Goal: Task Accomplishment & Management: Manage account settings

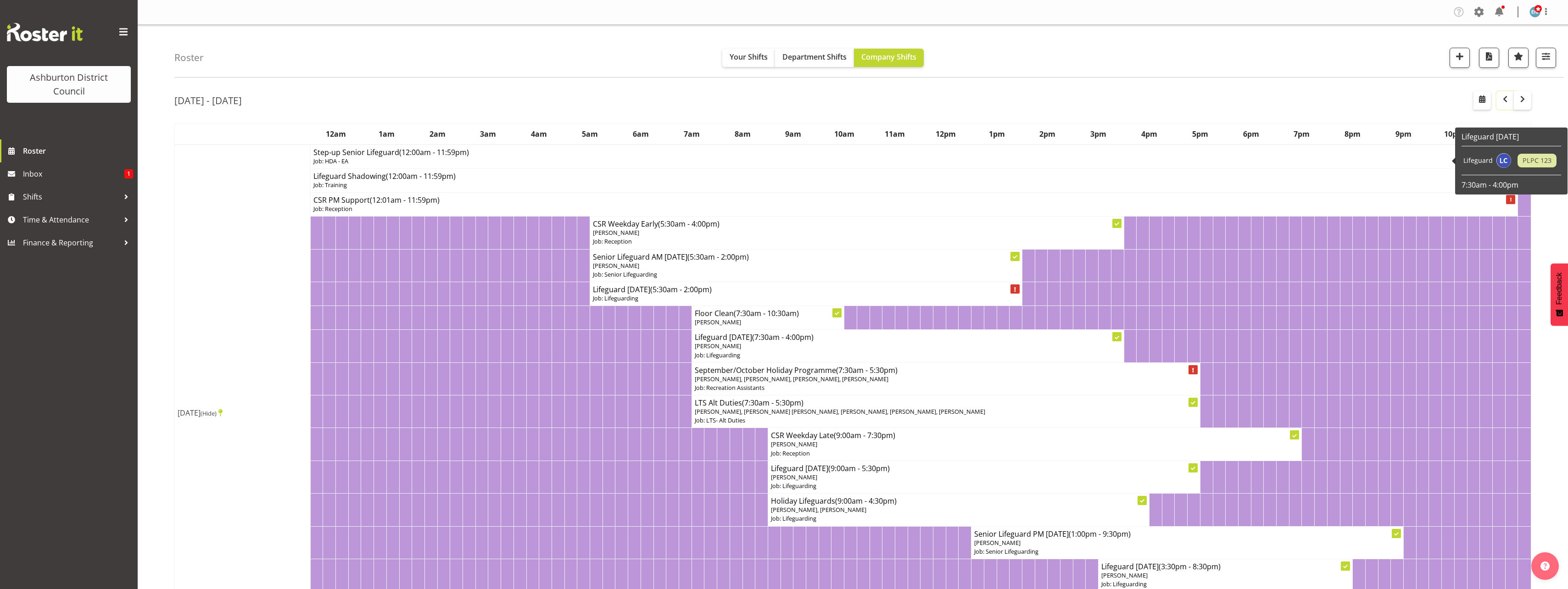
click at [1506, 99] on span "button" at bounding box center [1505, 99] width 11 height 11
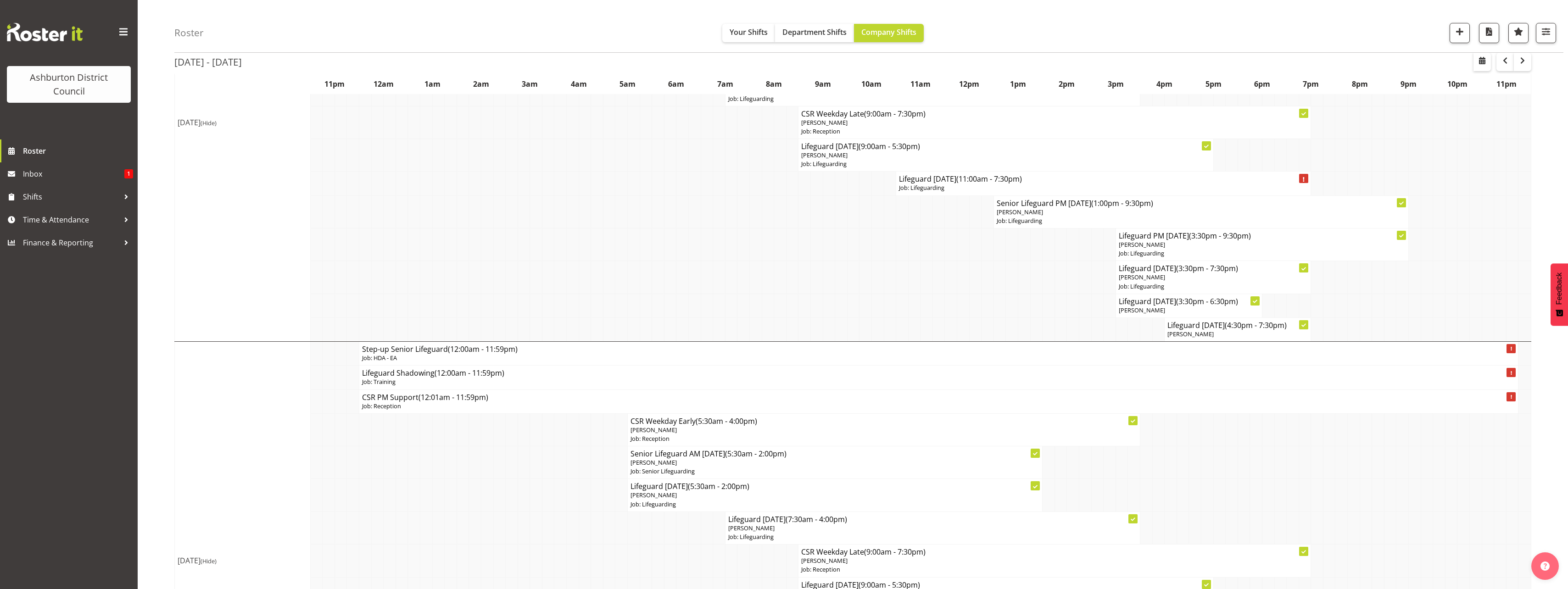
scroll to position [46, 0]
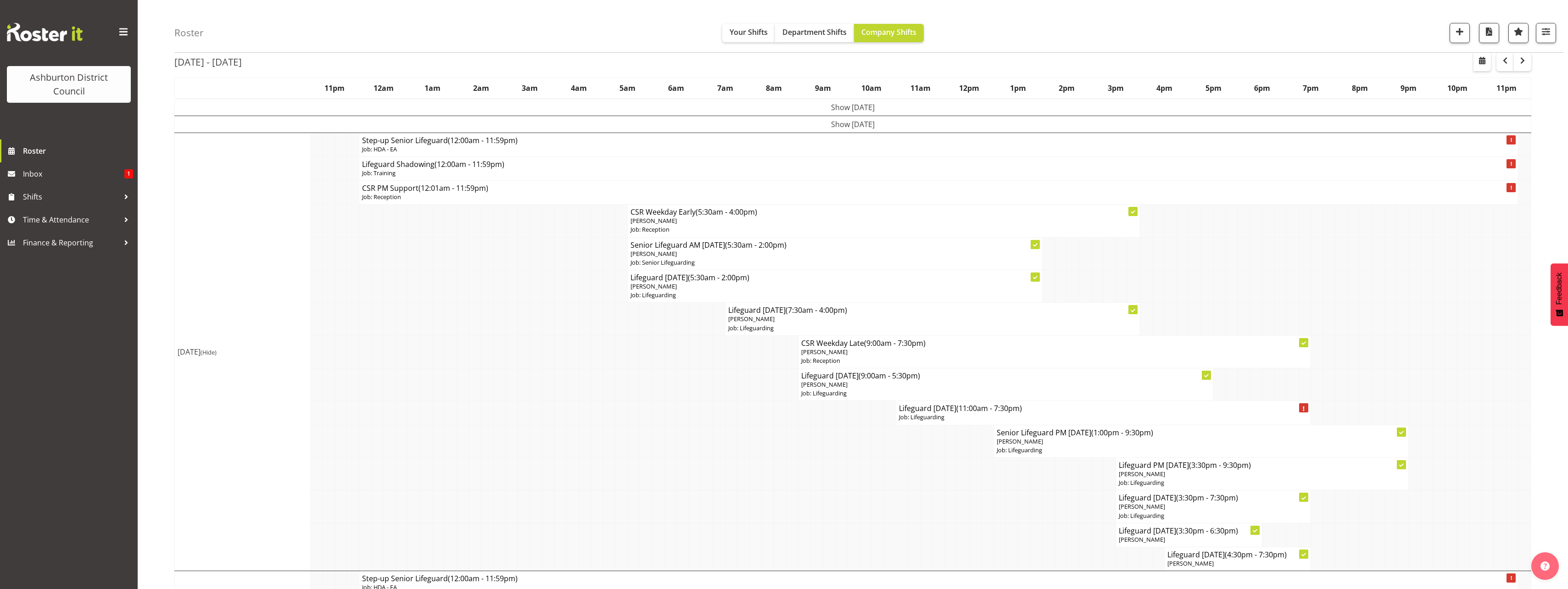
click at [819, 106] on td "Show [DATE]" at bounding box center [852, 107] width 1356 height 18
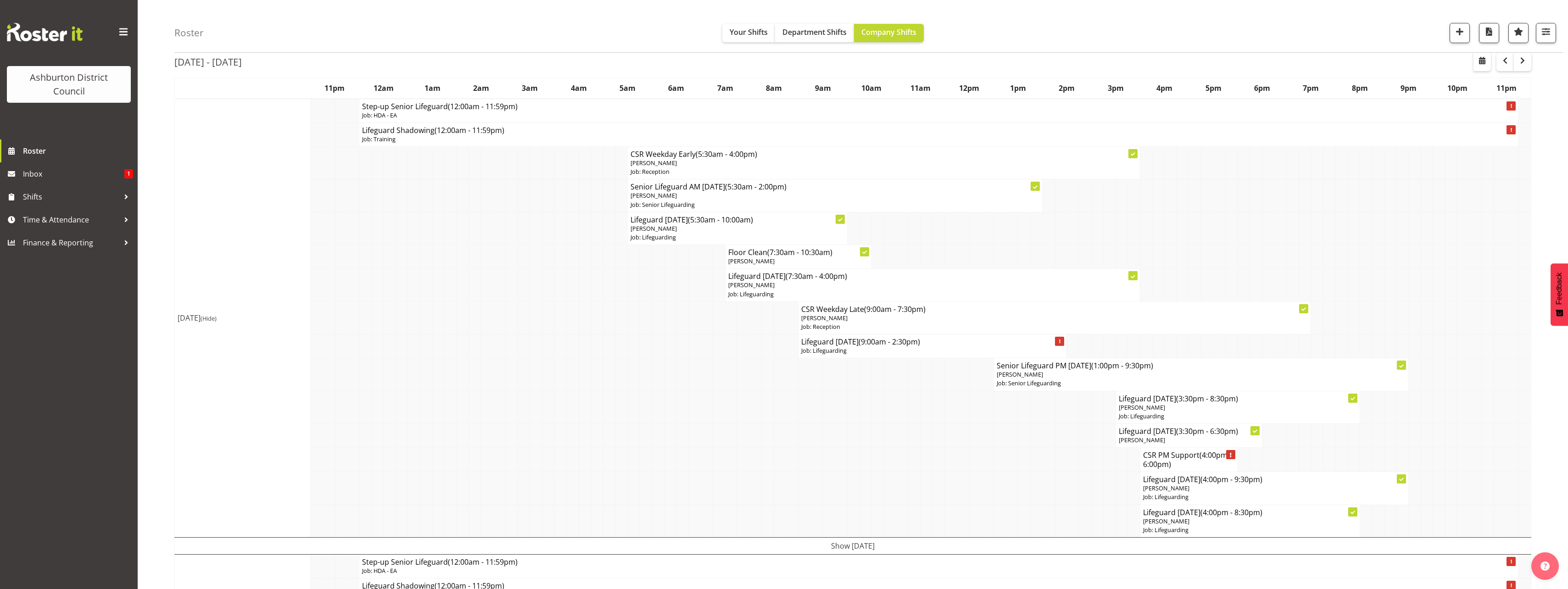
scroll to position [467, 0]
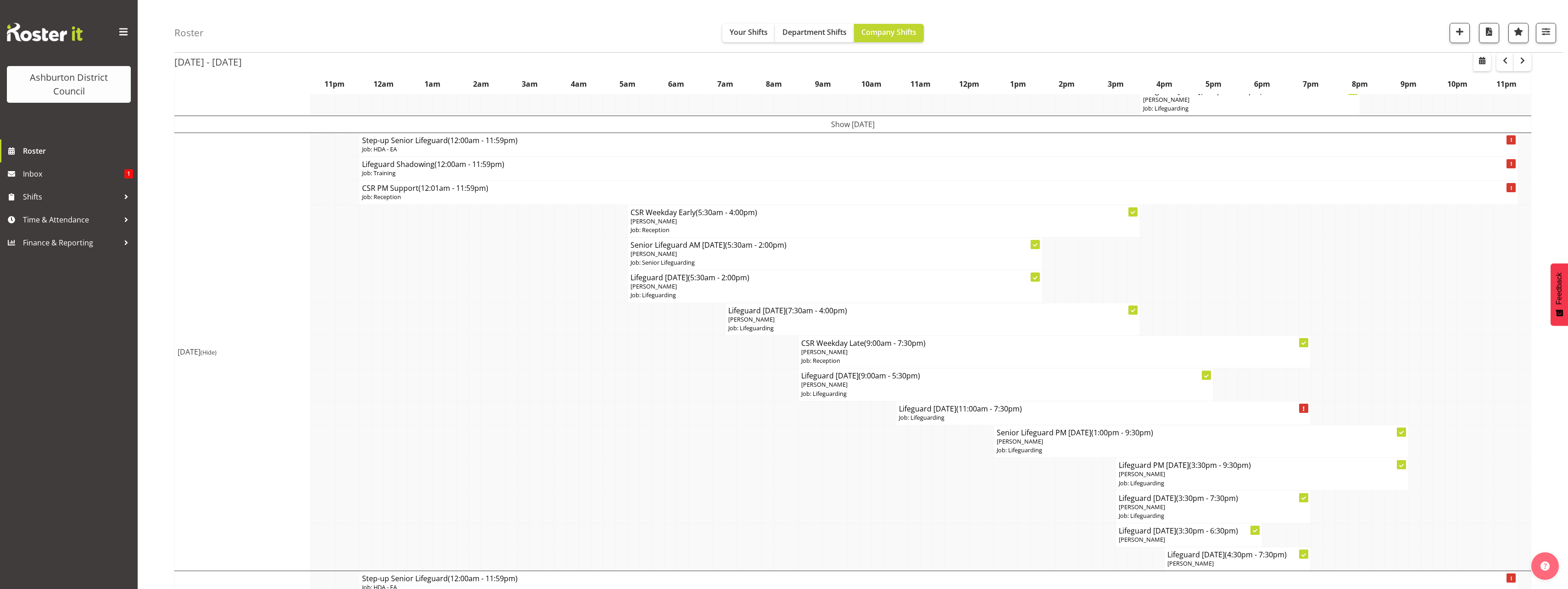
click at [819, 126] on td "Show [DATE]" at bounding box center [852, 124] width 1356 height 17
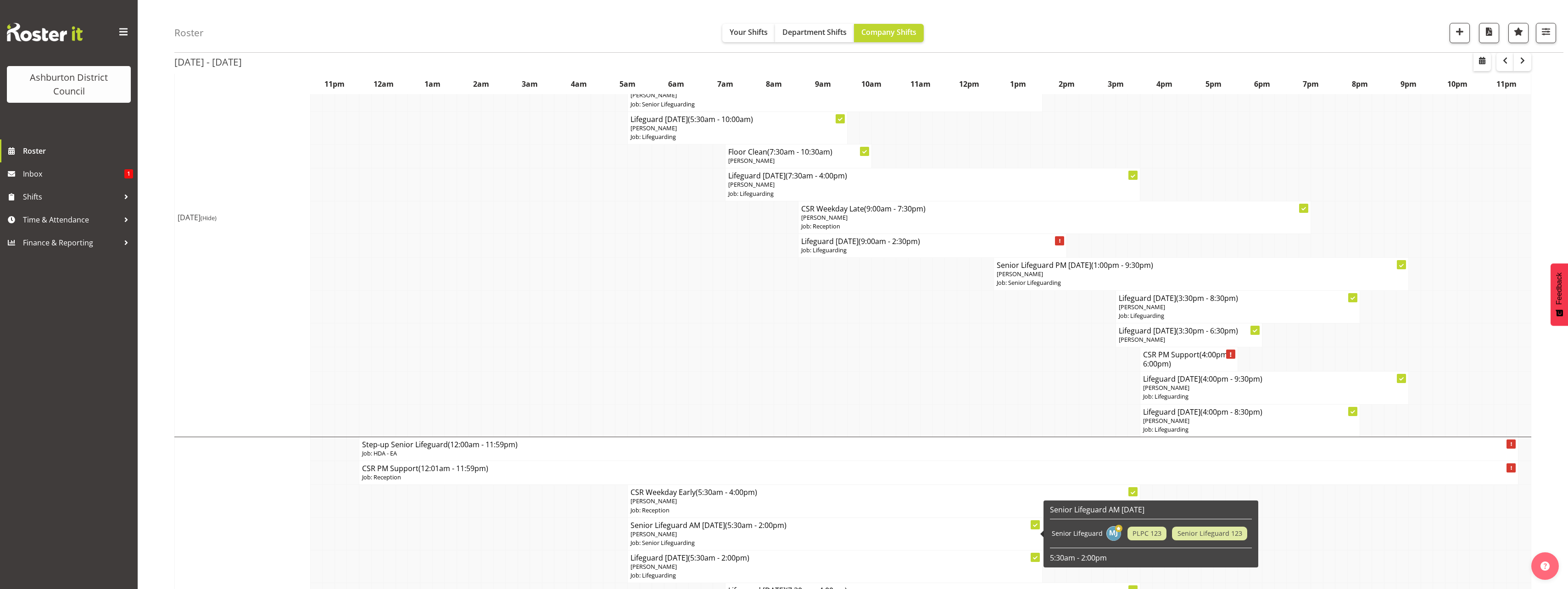
scroll to position [0, 0]
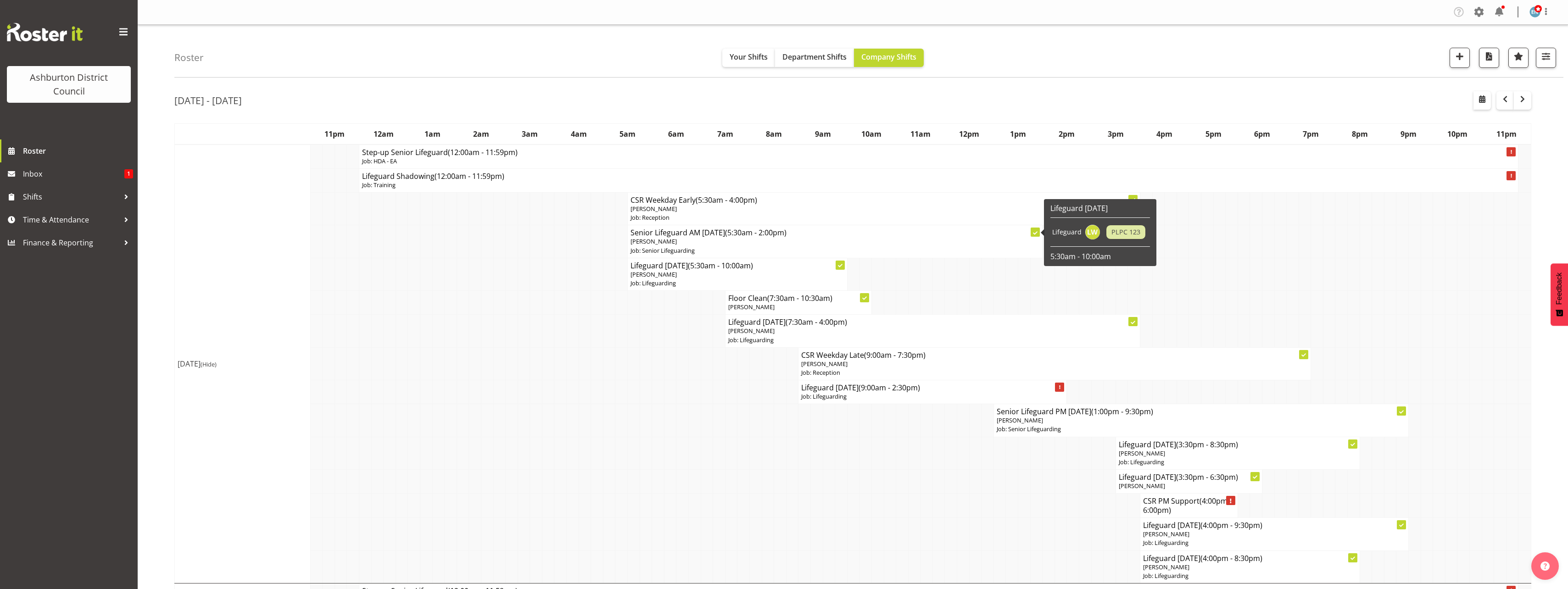
click at [688, 237] on h4 "Senior Lifeguard AM [DATE] (5:30am - 2:00pm)" at bounding box center [834, 232] width 409 height 9
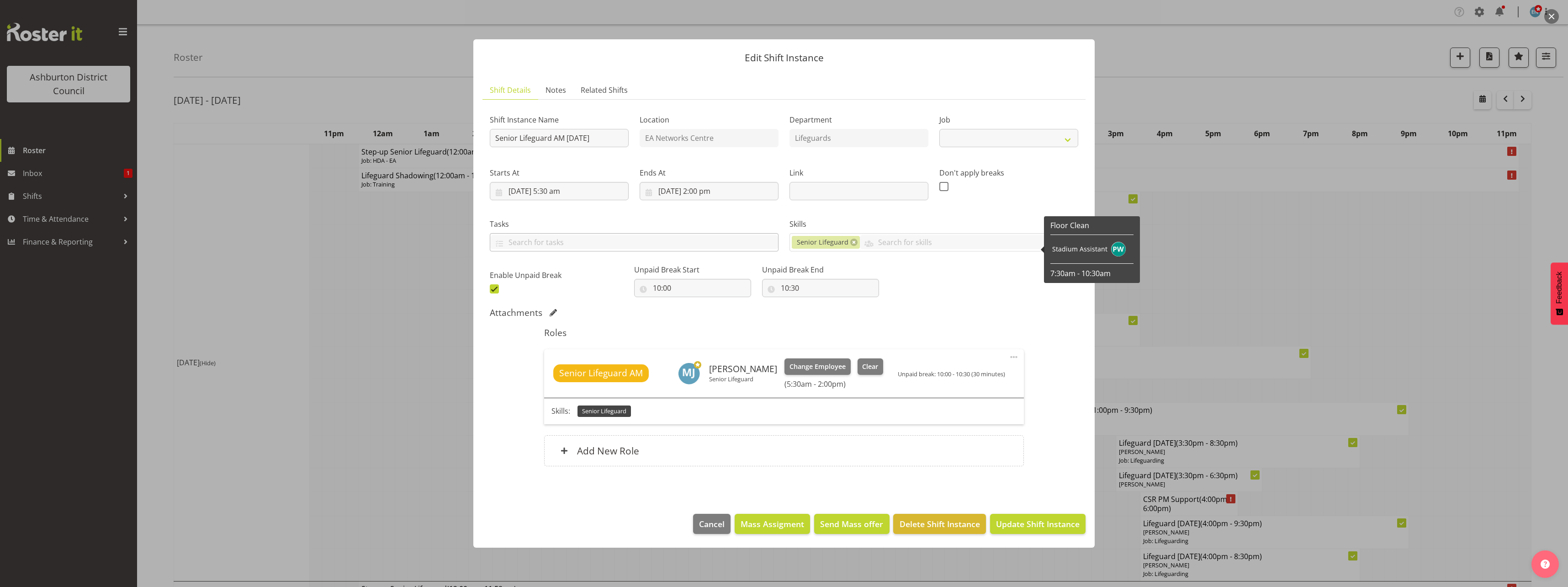
select select "2648"
click at [703, 192] on input "[DATE] 2:00 pm" at bounding box center [708, 191] width 139 height 18
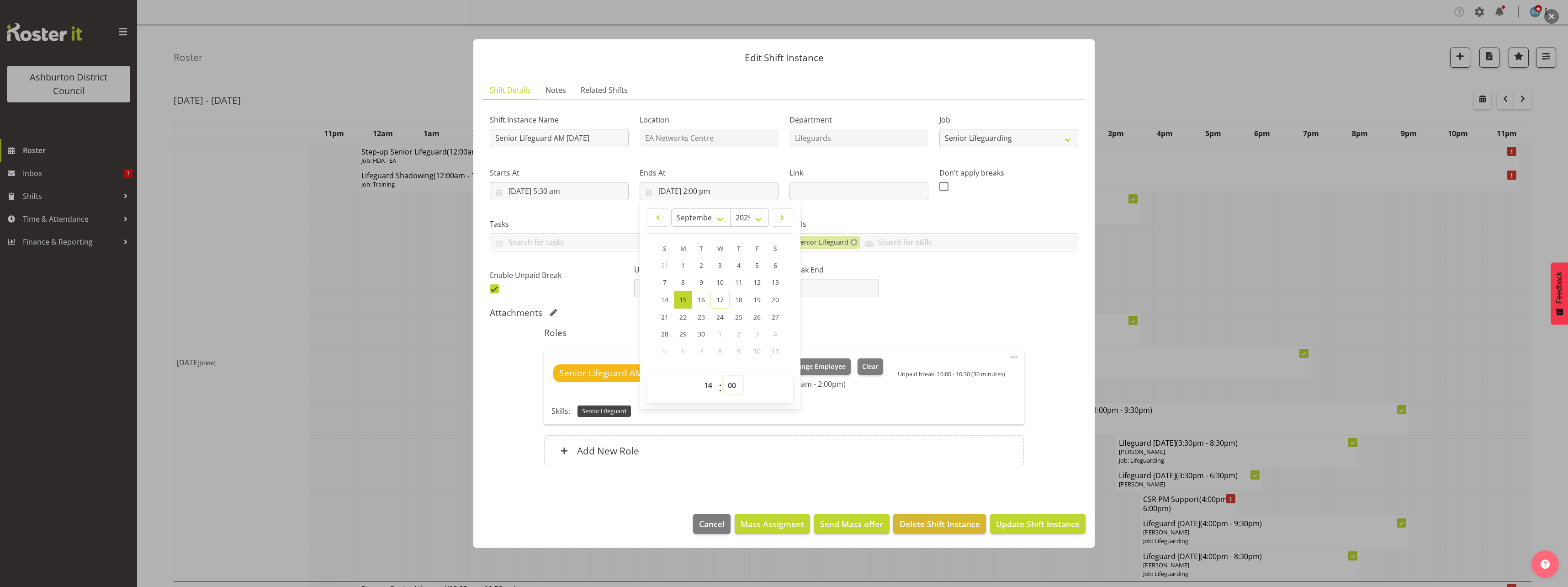
click at [731, 384] on select "00 01 02 03 04 05 06 07 08 09 10 11 12 13 14 15 16 17 18 19 20 21 22 23 24 25 2…" at bounding box center [733, 385] width 20 height 18
select select "30"
click at [723, 376] on select "00 01 02 03 04 05 06 07 08 09 10 11 12 13 14 15 16 17 18 19 20 21 22 23 24 25 2…" at bounding box center [733, 385] width 20 height 18
type input "[DATE] 2:30 pm"
click at [955, 314] on div "Attachments" at bounding box center [784, 313] width 588 height 11
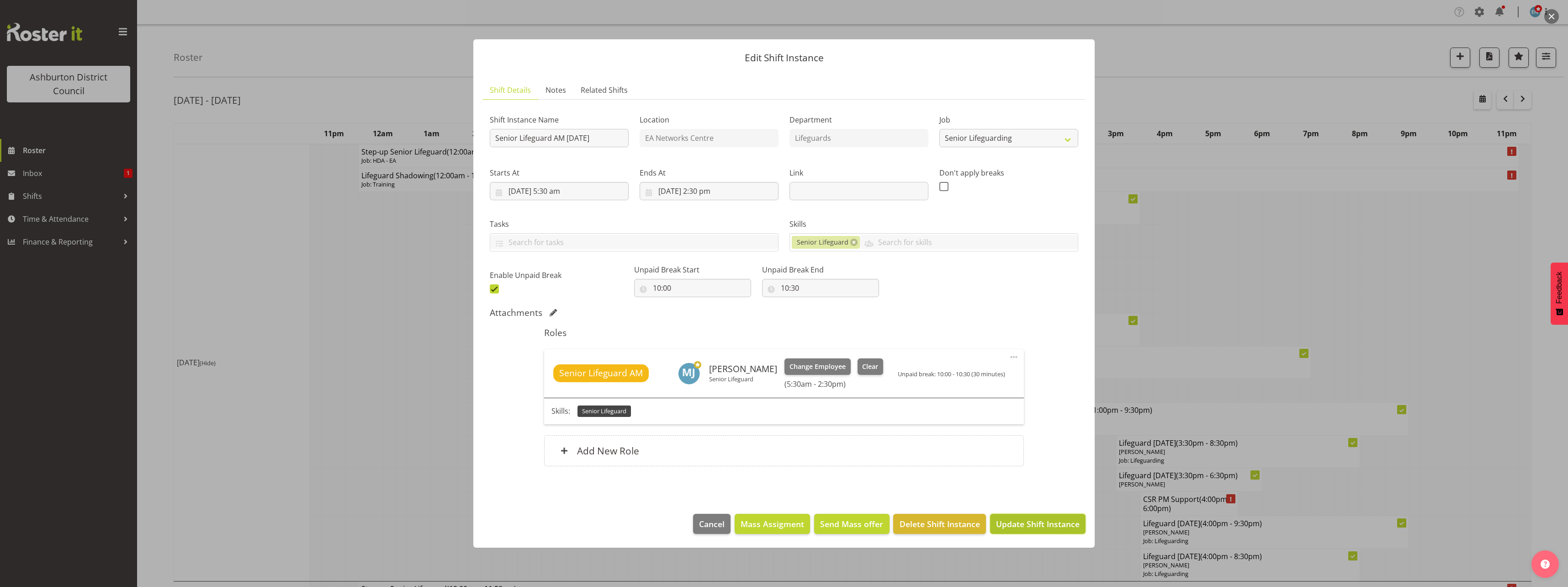
click at [1024, 522] on span "Update Shift Instance" at bounding box center [1038, 523] width 84 height 12
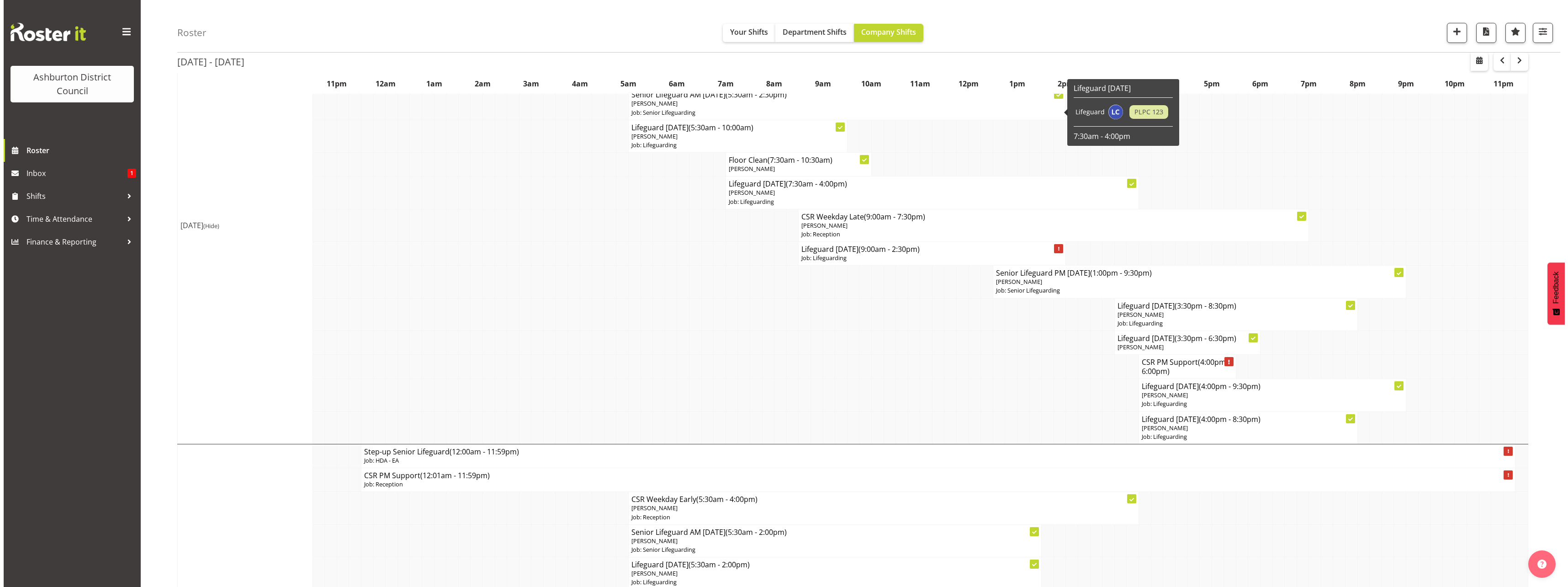
scroll to position [45, 0]
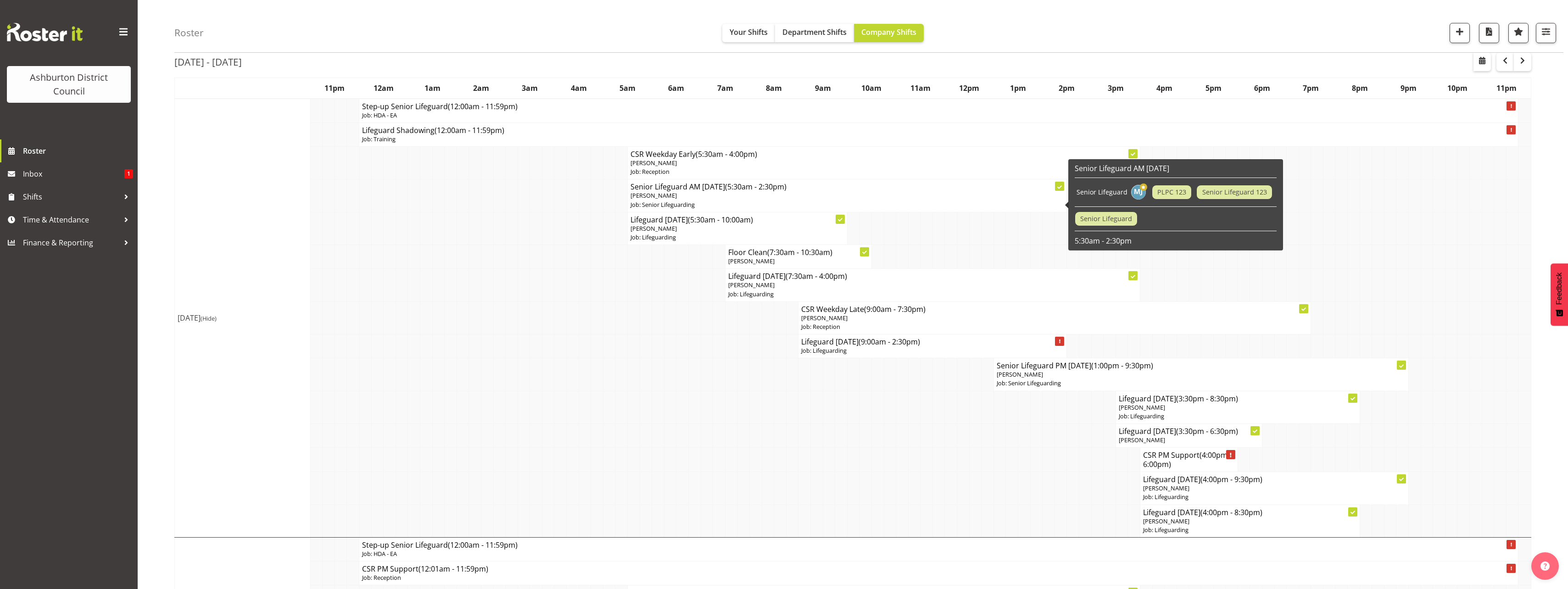
click at [714, 197] on p "[PERSON_NAME]" at bounding box center [847, 195] width 433 height 8
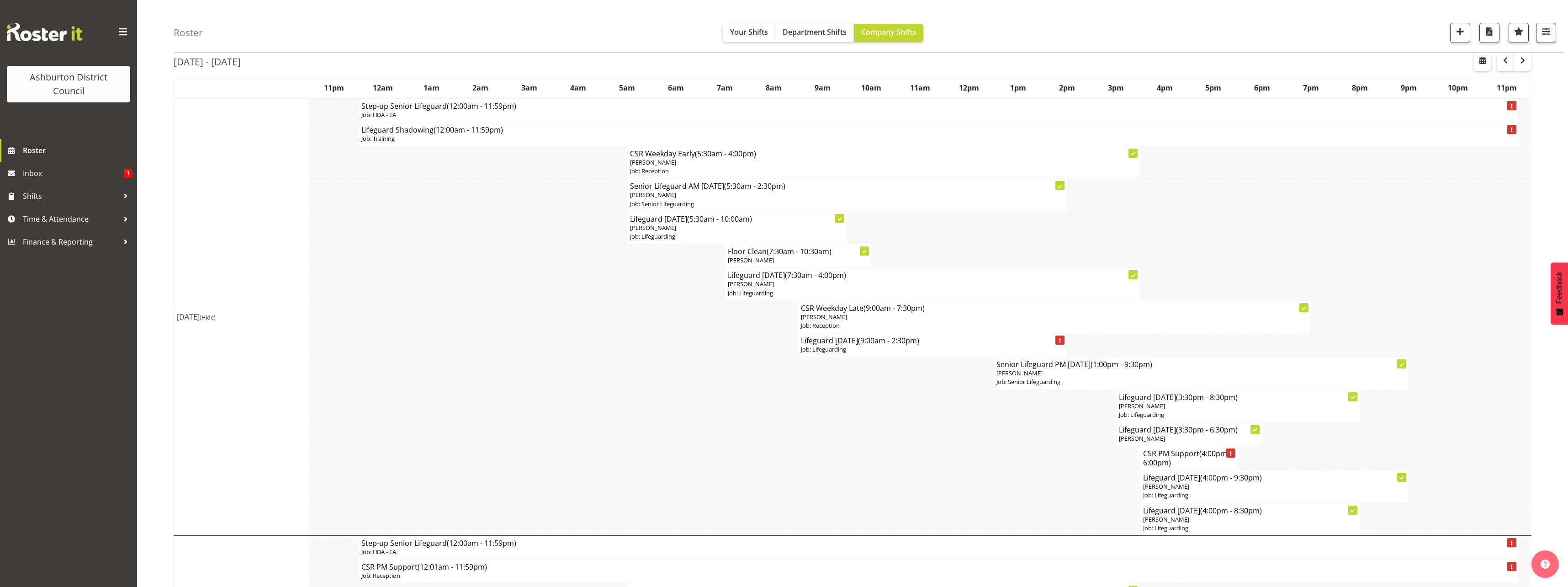
select select
select select "8"
select select "2025"
select select "14"
select select "30"
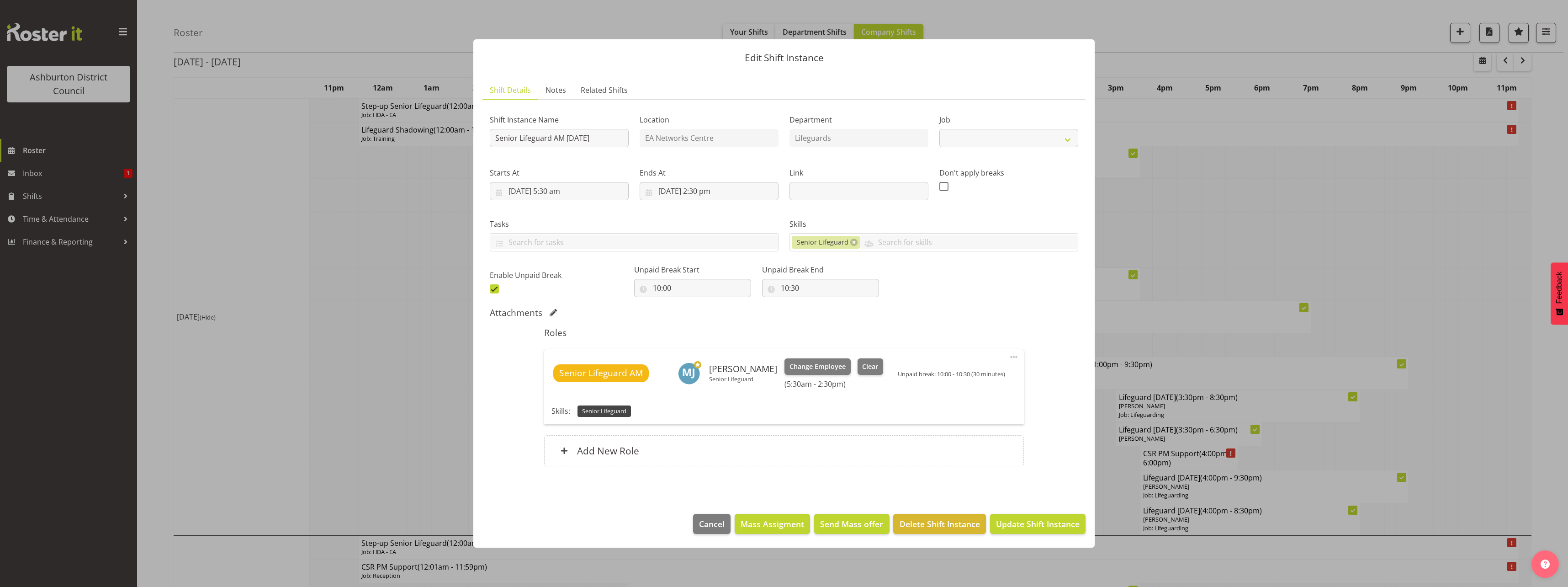
select select "2648"
click at [722, 188] on input "[DATE] 2:30 pm" at bounding box center [708, 191] width 139 height 18
click at [725, 389] on select "00 01 02 03 04 05 06 07 08 09 10 11 12 13 14 15 16 17 18 19 20 21 22 23 24 25 2…" at bounding box center [733, 385] width 20 height 18
select select "0"
click at [723, 376] on select "00 01 02 03 04 05 06 07 08 09 10 11 12 13 14 15 16 17 18 19 20 21 22 23 24 25 2…" at bounding box center [733, 385] width 20 height 18
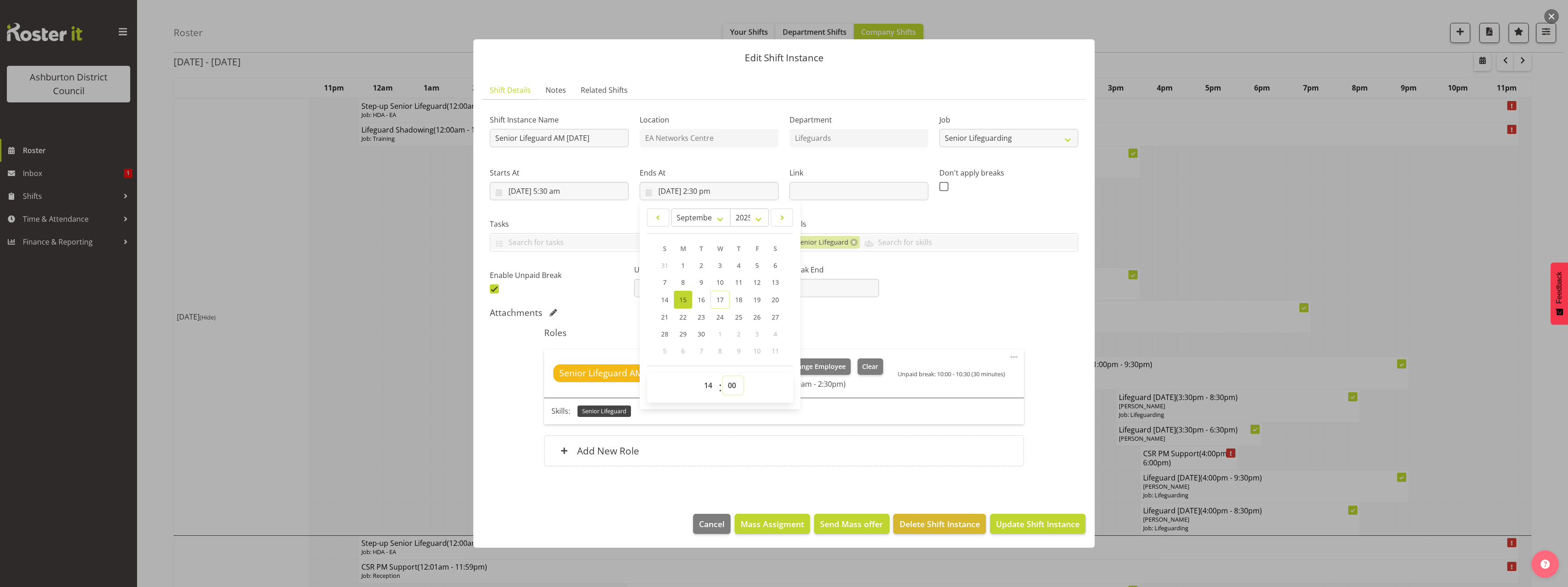
type input "[DATE] 2:00 pm"
click at [1075, 437] on div "Shift Instance Name Senior Lifeguard AM [DATE] Location EA Networks Centre Depa…" at bounding box center [784, 292] width 588 height 370
click at [1049, 517] on button "Update Shift Instance" at bounding box center [1038, 523] width 96 height 20
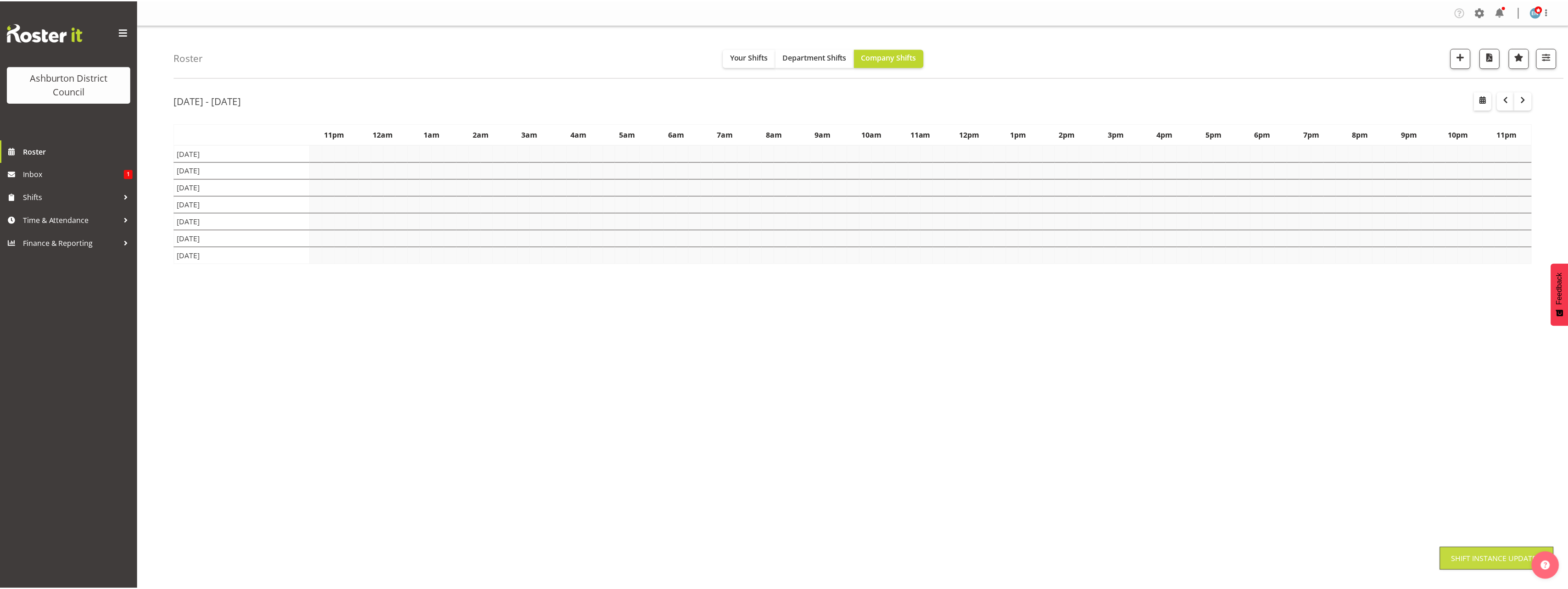
scroll to position [0, 0]
click at [1551, 420] on div "[DATE] - [DATE] [DATE] - [DATE] [DATE] Day Week Fortnight Month calendar Month …" at bounding box center [871, 268] width 1393 height 367
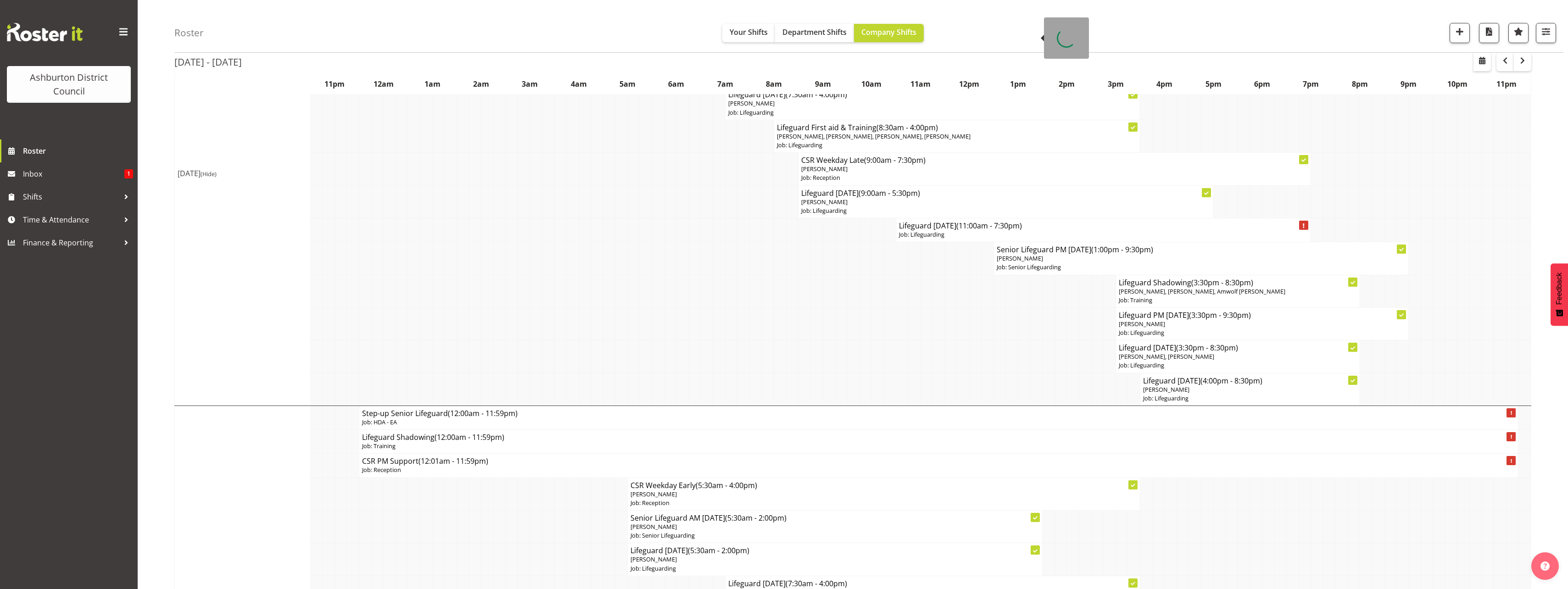
scroll to position [550, 0]
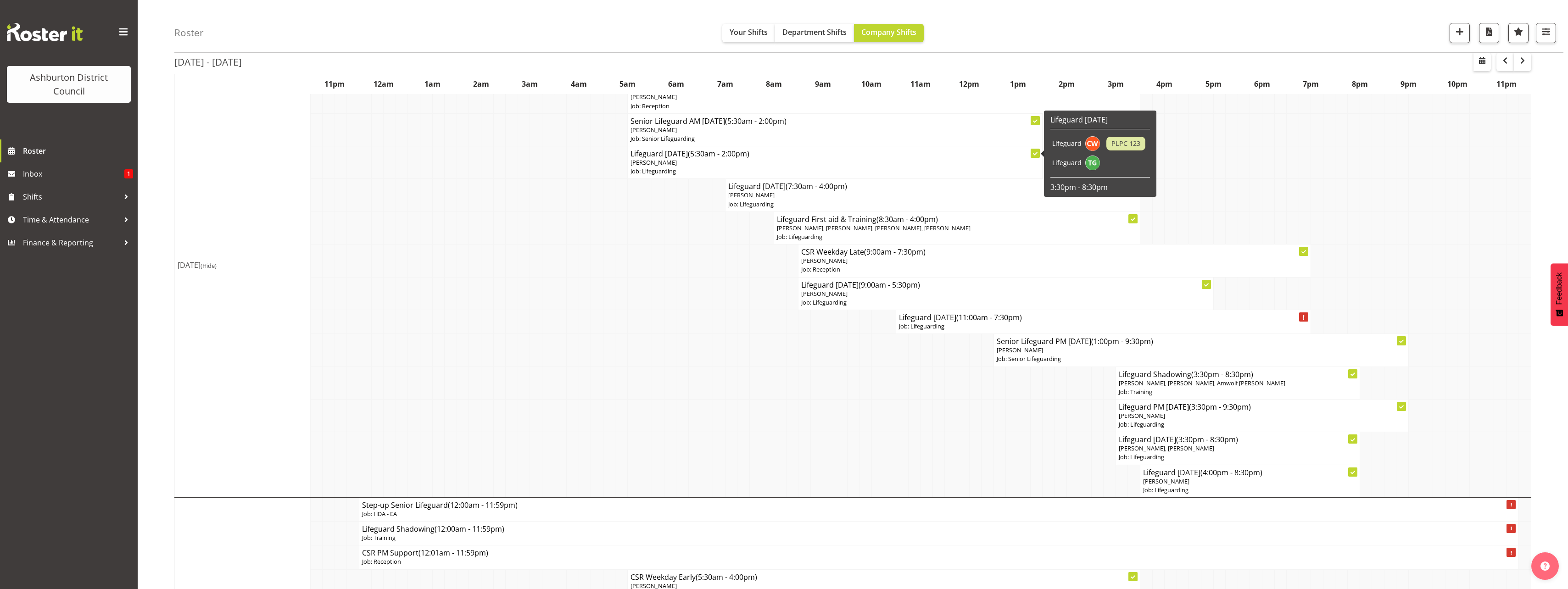
click at [812, 160] on p "[PERSON_NAME]" at bounding box center [834, 162] width 409 height 8
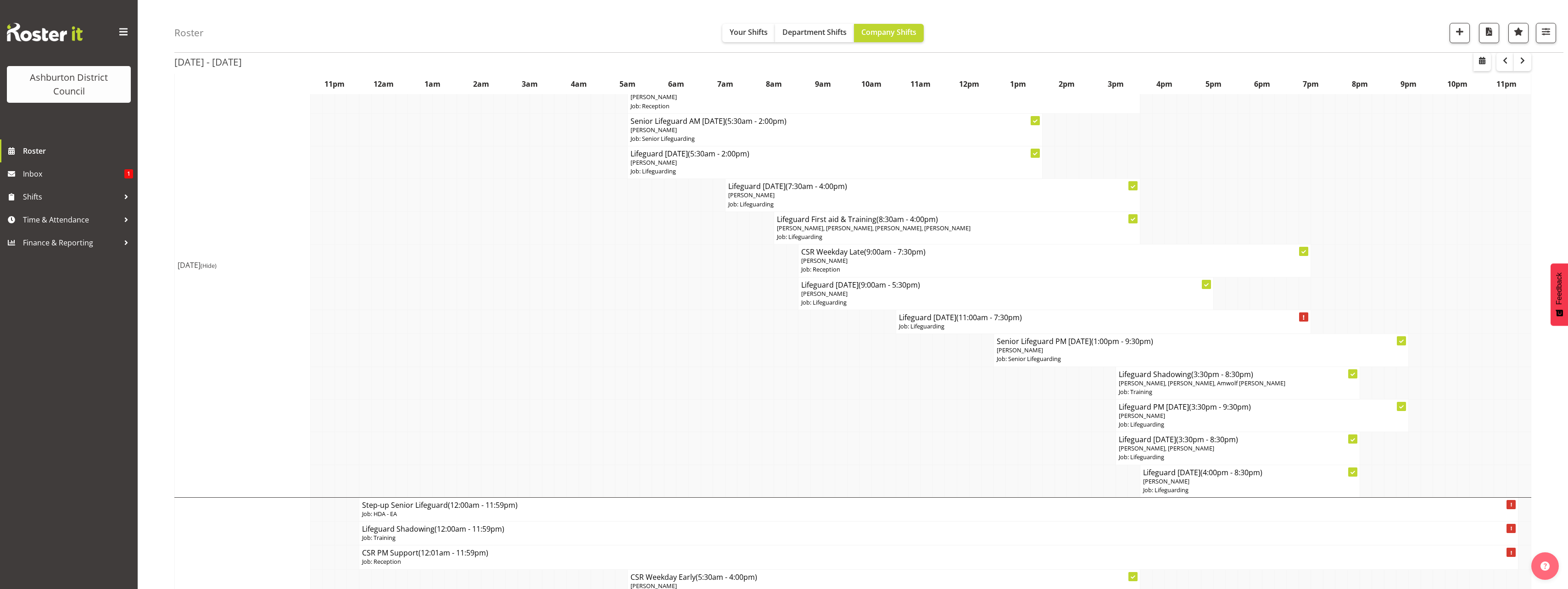
click at [393, 221] on td at bounding box center [390, 228] width 13 height 32
click at [711, 131] on p "[PERSON_NAME]" at bounding box center [834, 130] width 409 height 8
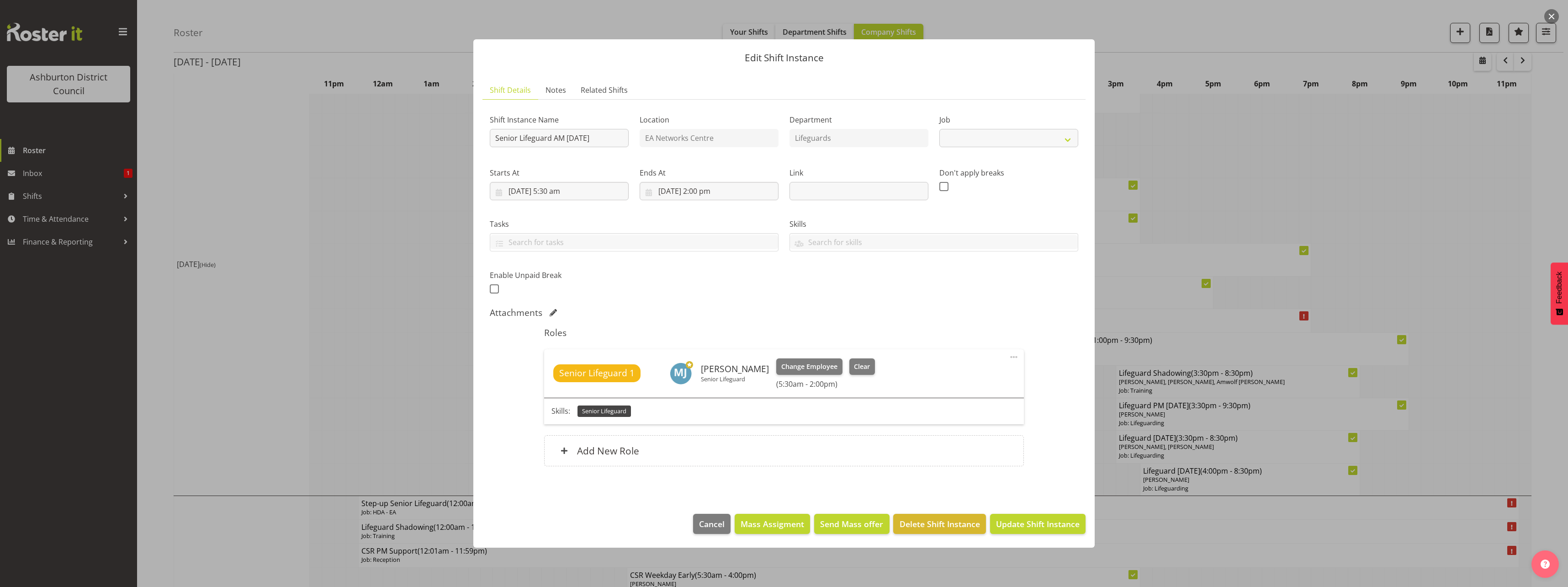
select select "2648"
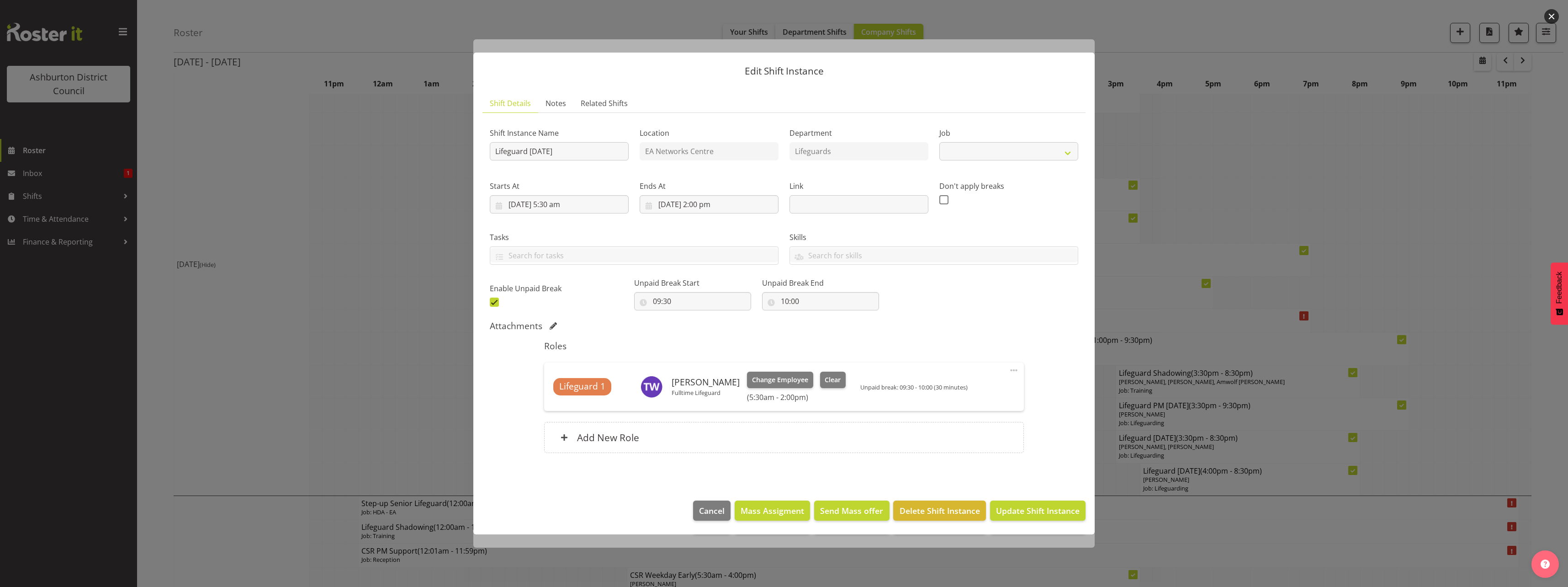
select select "38"
click at [387, 251] on div at bounding box center [784, 293] width 1568 height 587
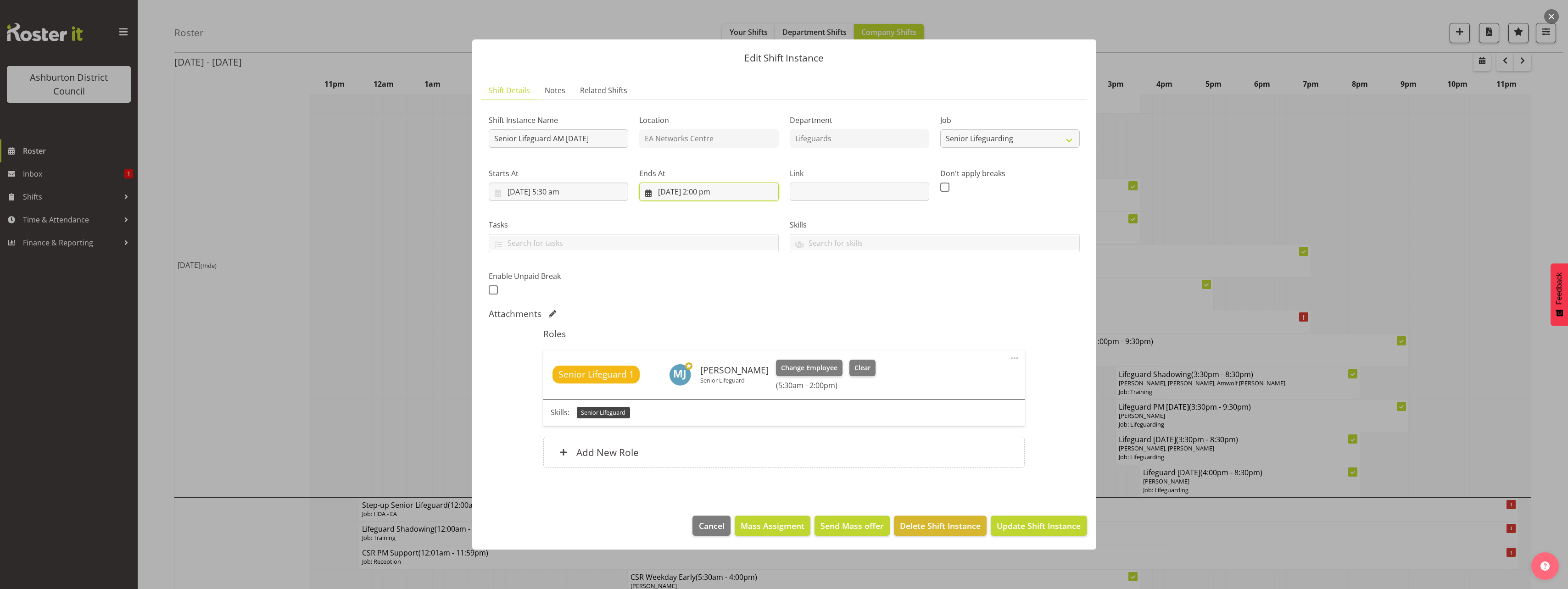
click at [716, 192] on input "[DATE] 2:00 pm" at bounding box center [709, 192] width 139 height 18
click at [739, 394] on select "00 01 02 03 04 05 06 07 08 09 10 11 12 13 14 15 16 17 18 19 20 21 22 23 24 25 2…" at bounding box center [732, 387] width 20 height 18
select select "30"
click at [723, 377] on select "00 01 02 03 04 05 06 07 08 09 10 11 12 13 14 15 16 17 18 19 20 21 22 23 24 25 2…" at bounding box center [732, 387] width 20 height 18
type input "[DATE] 2:30 pm"
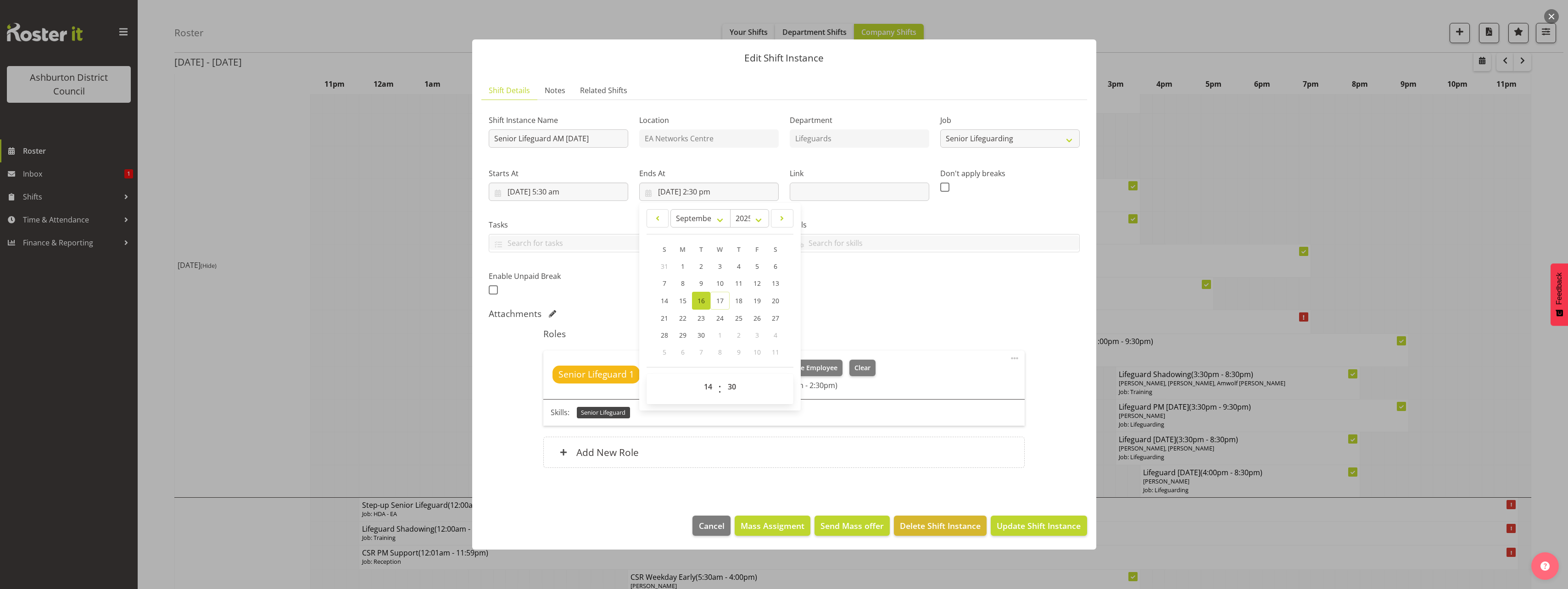
click at [1021, 321] on div "Attachments" at bounding box center [784, 314] width 591 height 13
click at [1050, 522] on span "Update Shift Instance" at bounding box center [1039, 525] width 84 height 12
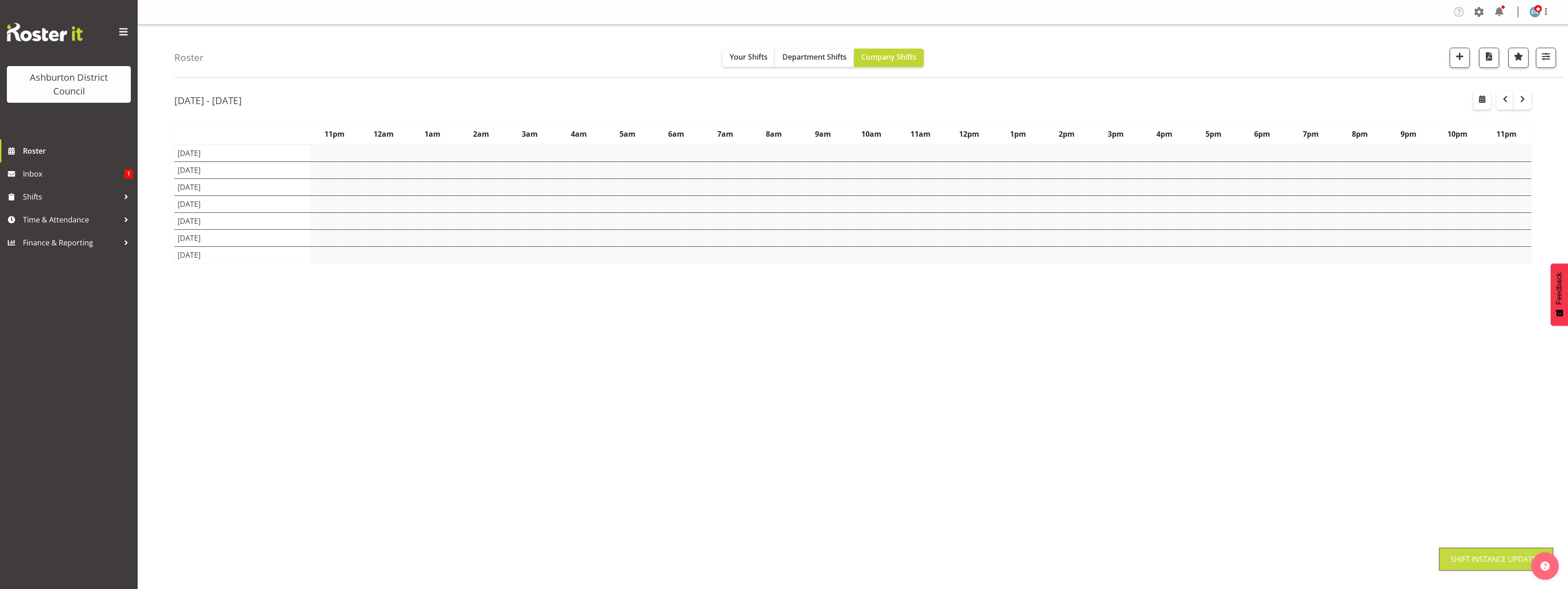
scroll to position [0, 0]
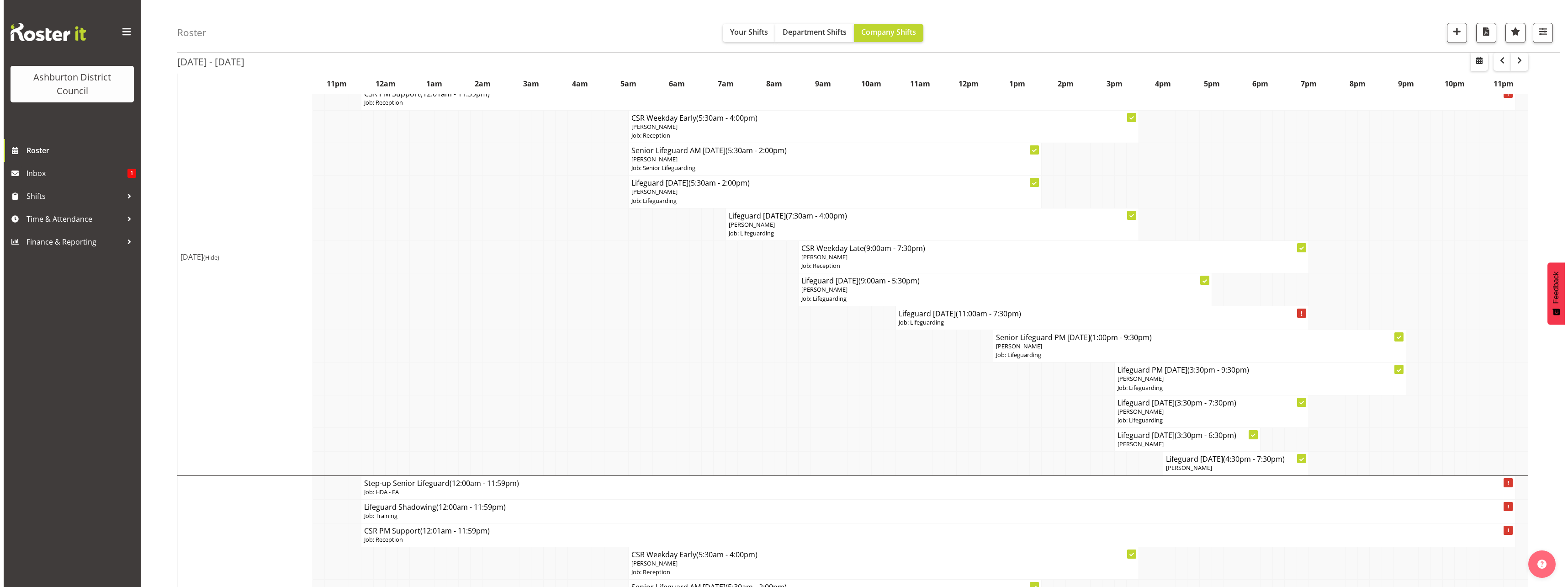
scroll to position [914, 0]
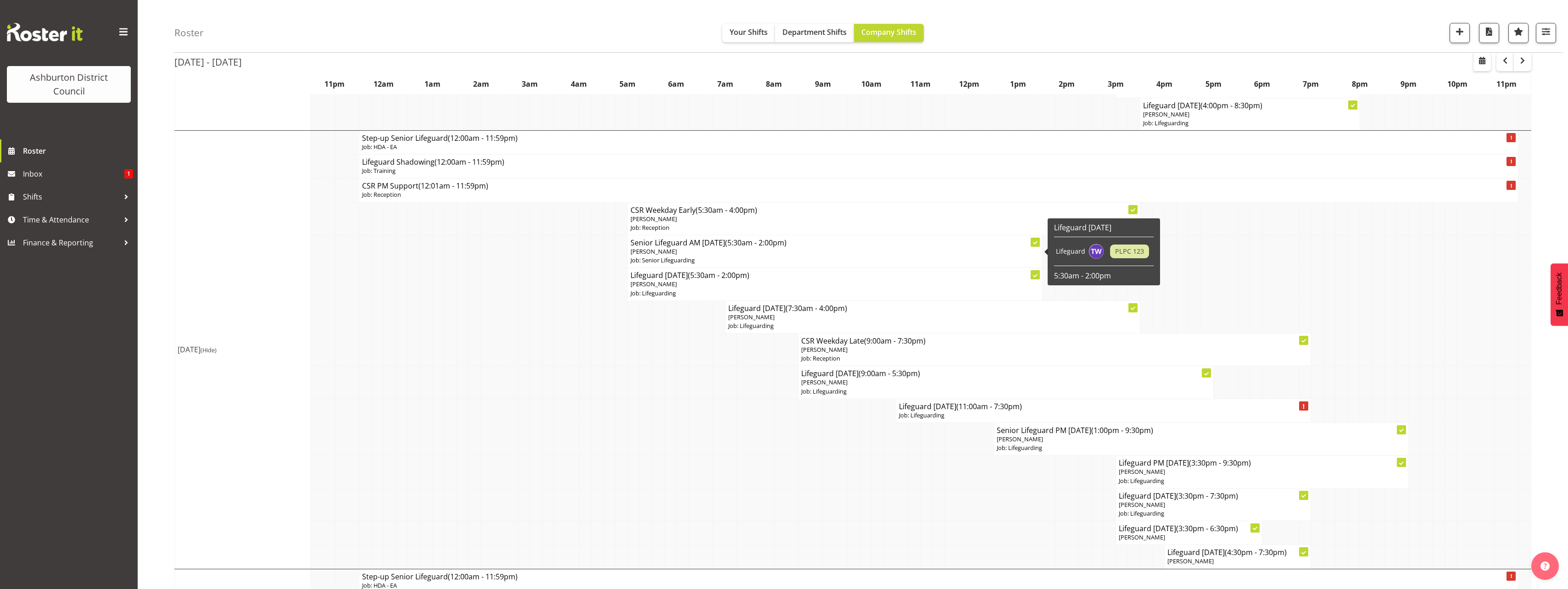
click at [726, 260] on p "Job: Senior Lifeguarding" at bounding box center [834, 260] width 409 height 8
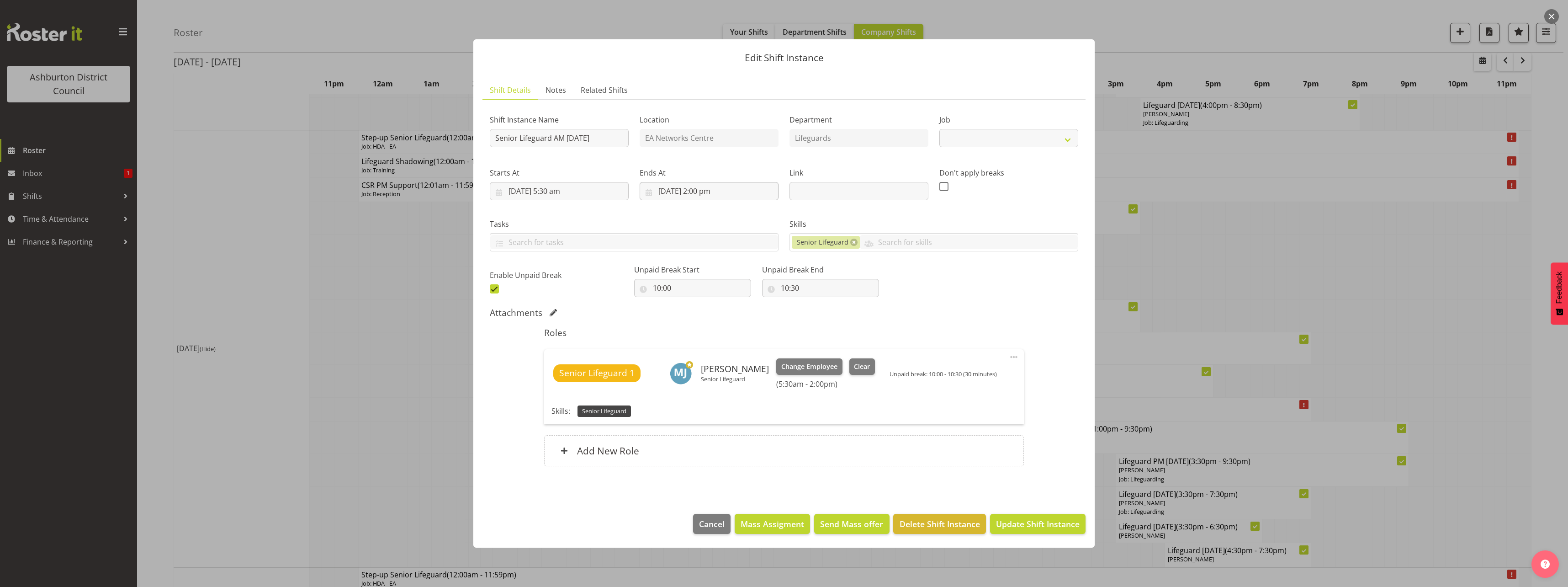
select select "2648"
click at [708, 193] on input "[DATE] 2:00 pm" at bounding box center [708, 191] width 139 height 18
click at [729, 384] on select "00 01 02 03 04 05 06 07 08 09 10 11 12 13 14 15 16 17 18 19 20 21 22 23 24 25 2…" at bounding box center [733, 385] width 20 height 18
select select "30"
click at [723, 376] on select "00 01 02 03 04 05 06 07 08 09 10 11 12 13 14 15 16 17 18 19 20 21 22 23 24 25 2…" at bounding box center [733, 385] width 20 height 18
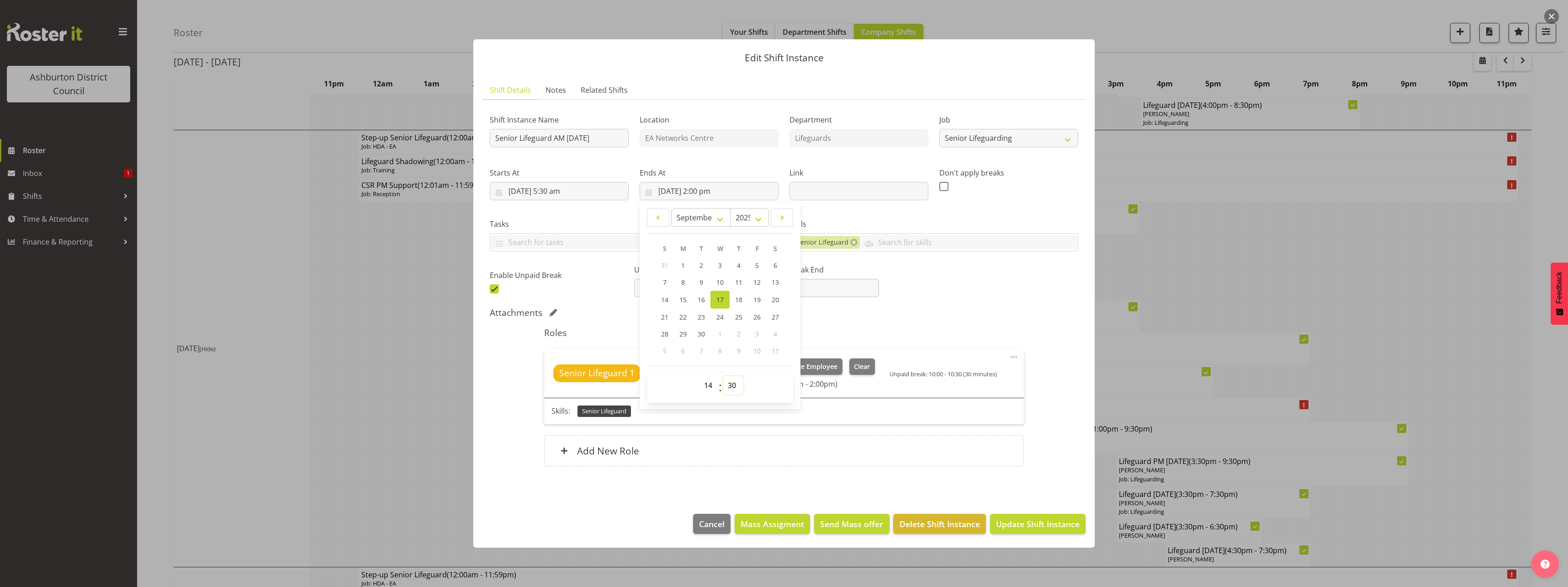
type input "[DATE] 2:30 pm"
click at [934, 295] on div "Shift Instance Name Senior Lifeguard AM [DATE] Location EA Networks Centre Depa…" at bounding box center [784, 201] width 599 height 200
click at [1054, 524] on span "Update Shift Instance" at bounding box center [1038, 523] width 84 height 12
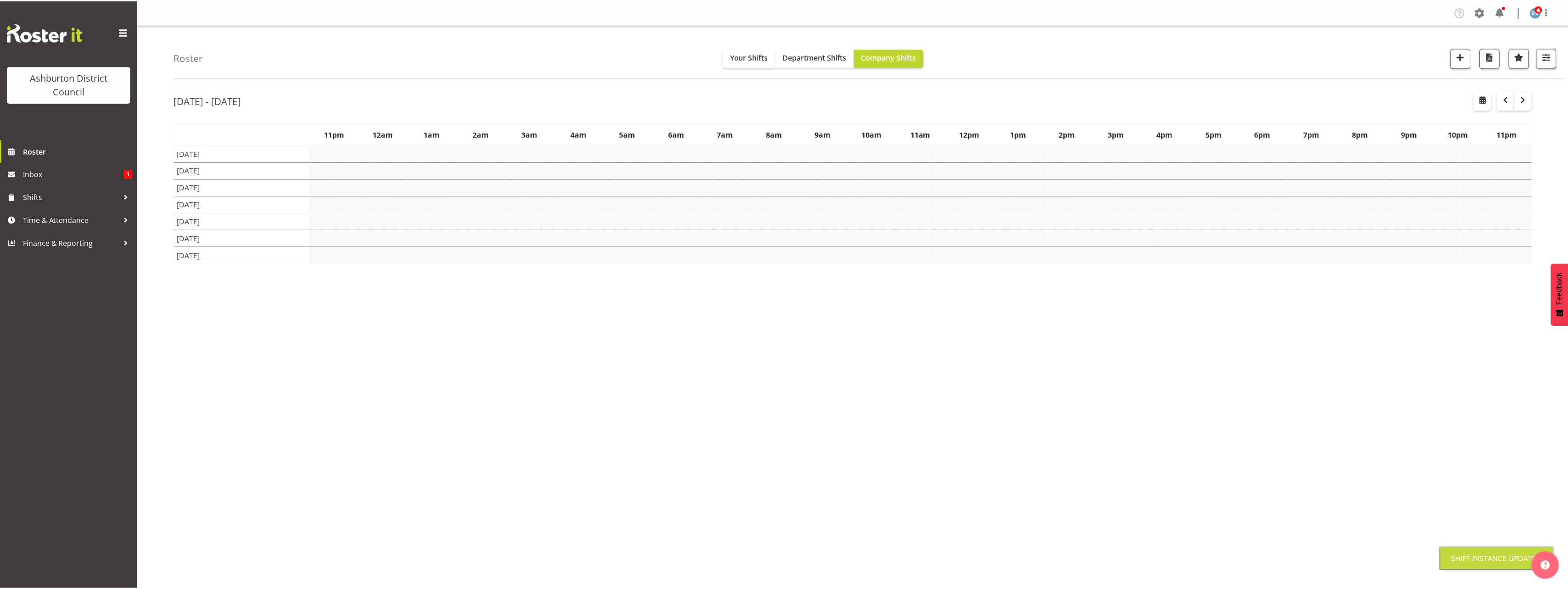
scroll to position [0, 0]
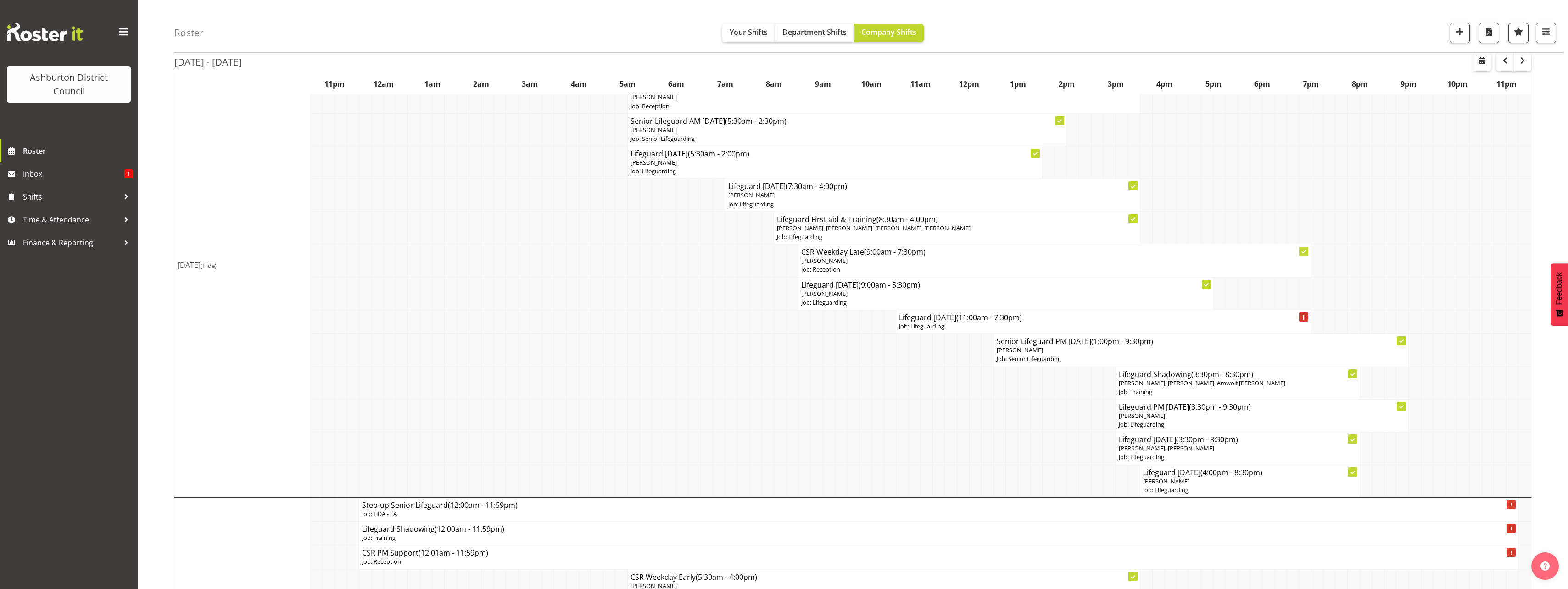
scroll to position [596, 0]
